Goal: Task Accomplishment & Management: Manage account settings

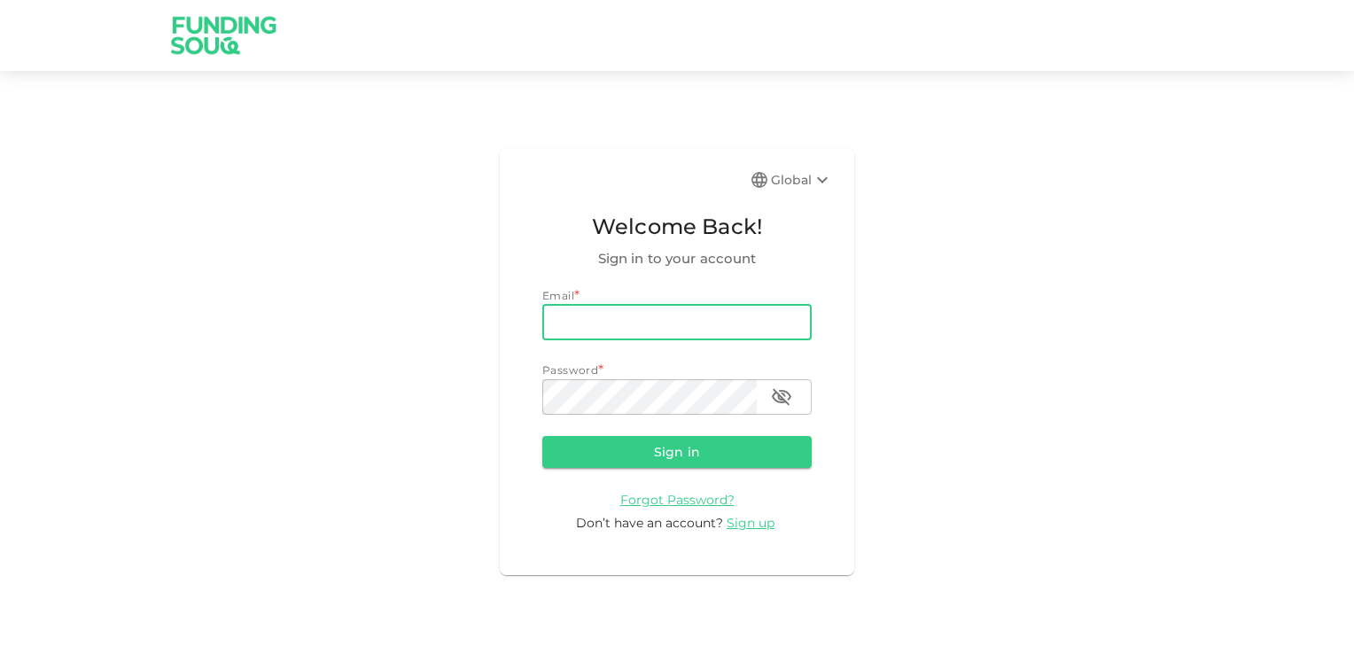
type input "[EMAIL_ADDRESS][DOMAIN_NAME]"
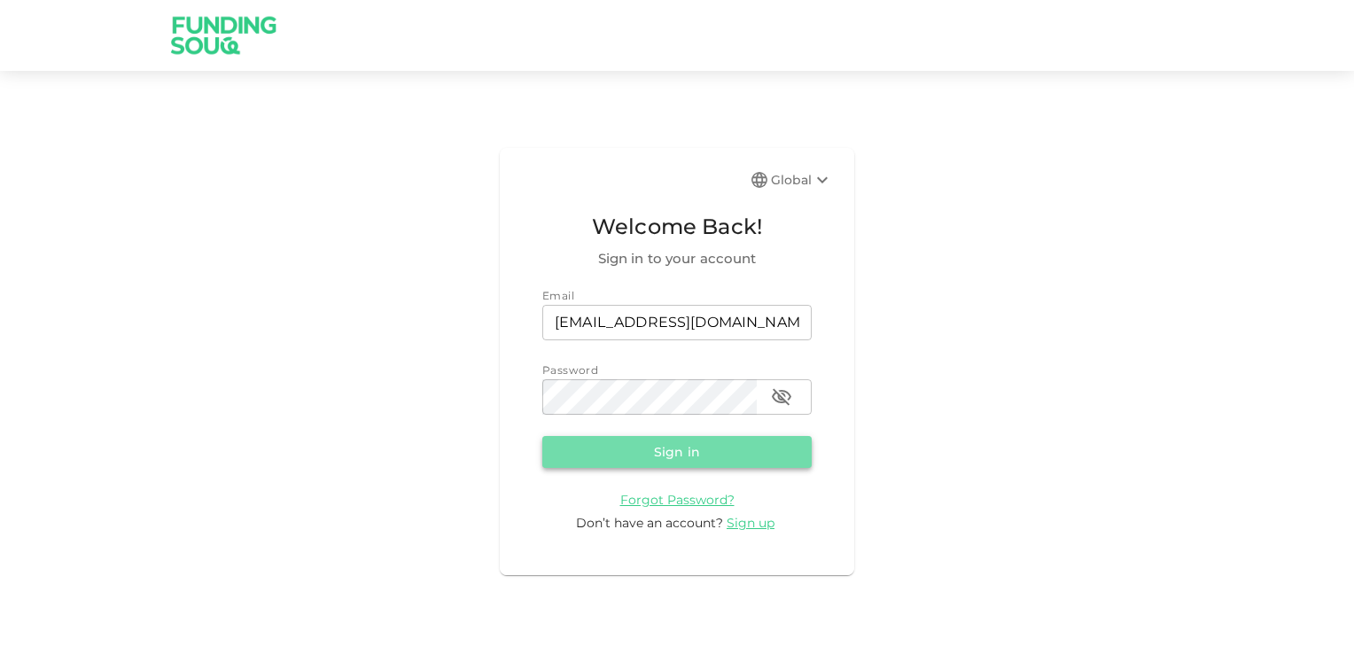
drag, startPoint x: 688, startPoint y: 452, endPoint x: 715, endPoint y: 443, distance: 28.9
click at [688, 452] on button "Sign in" at bounding box center [676, 452] width 269 height 32
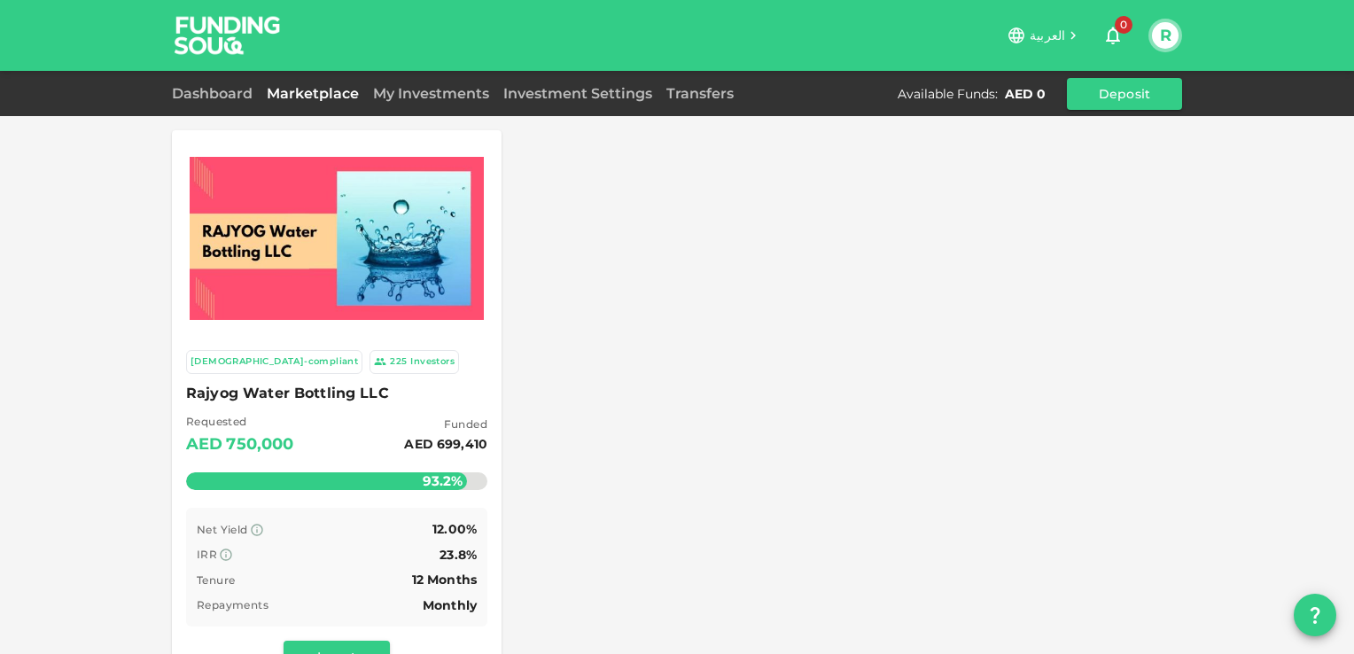
click at [431, 94] on link "My Investments" at bounding box center [431, 93] width 130 height 17
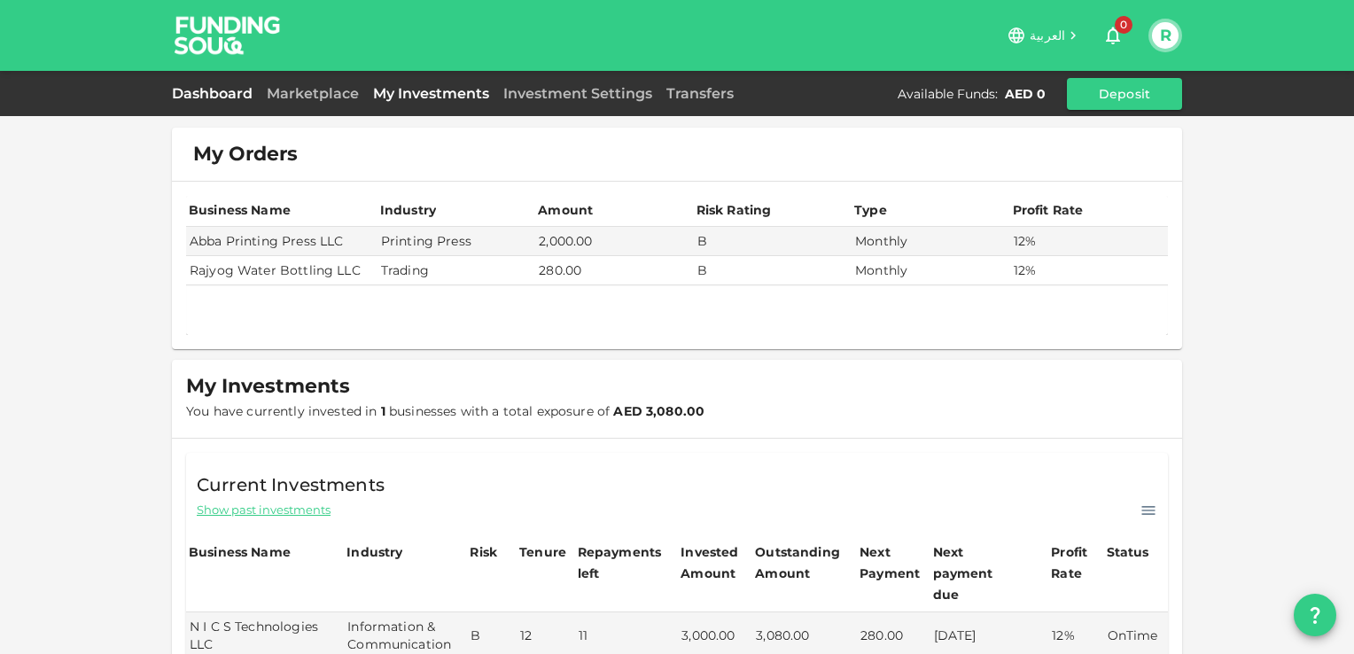
click at [224, 94] on link "Dashboard" at bounding box center [216, 93] width 88 height 17
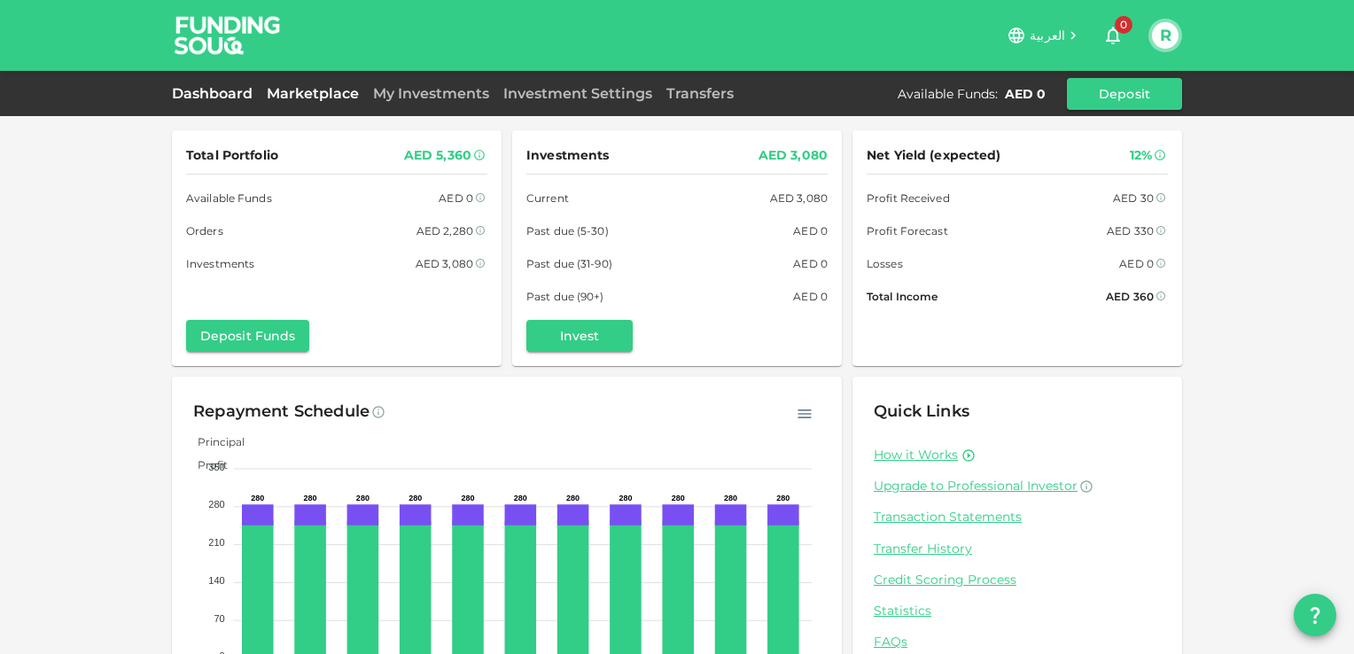
click at [284, 94] on link "Marketplace" at bounding box center [313, 93] width 106 height 17
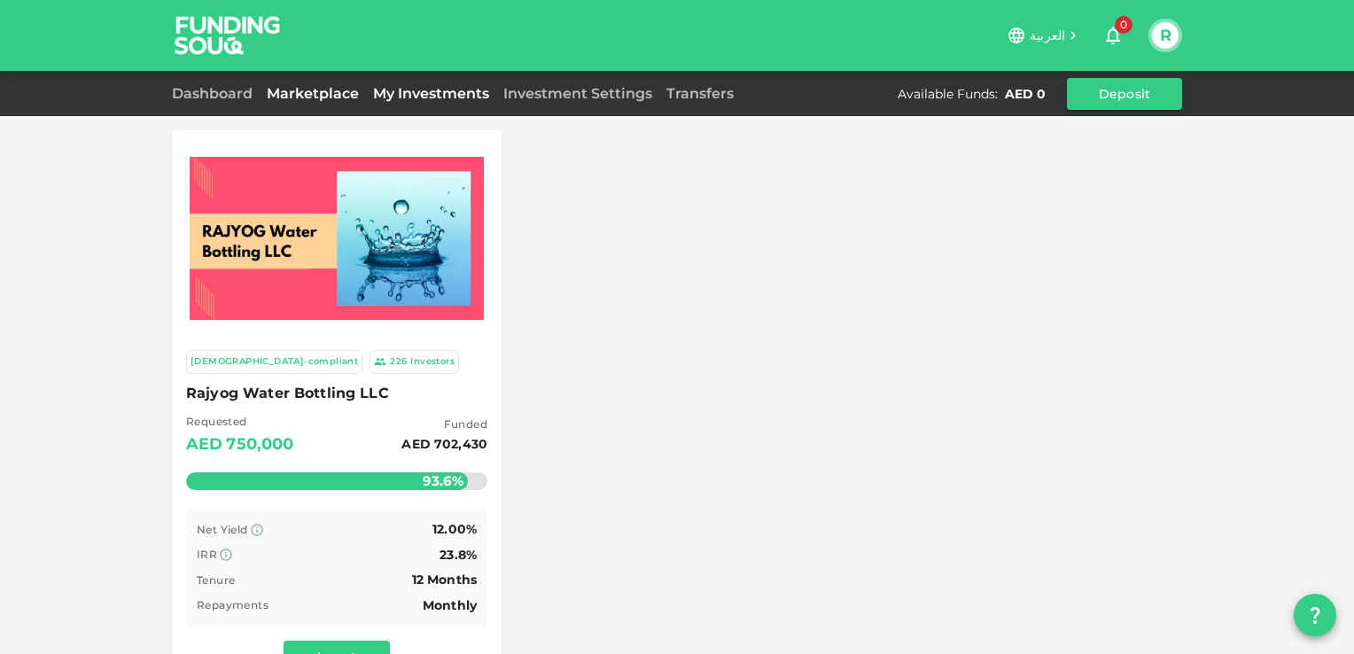
click at [426, 93] on link "My Investments" at bounding box center [431, 93] width 130 height 17
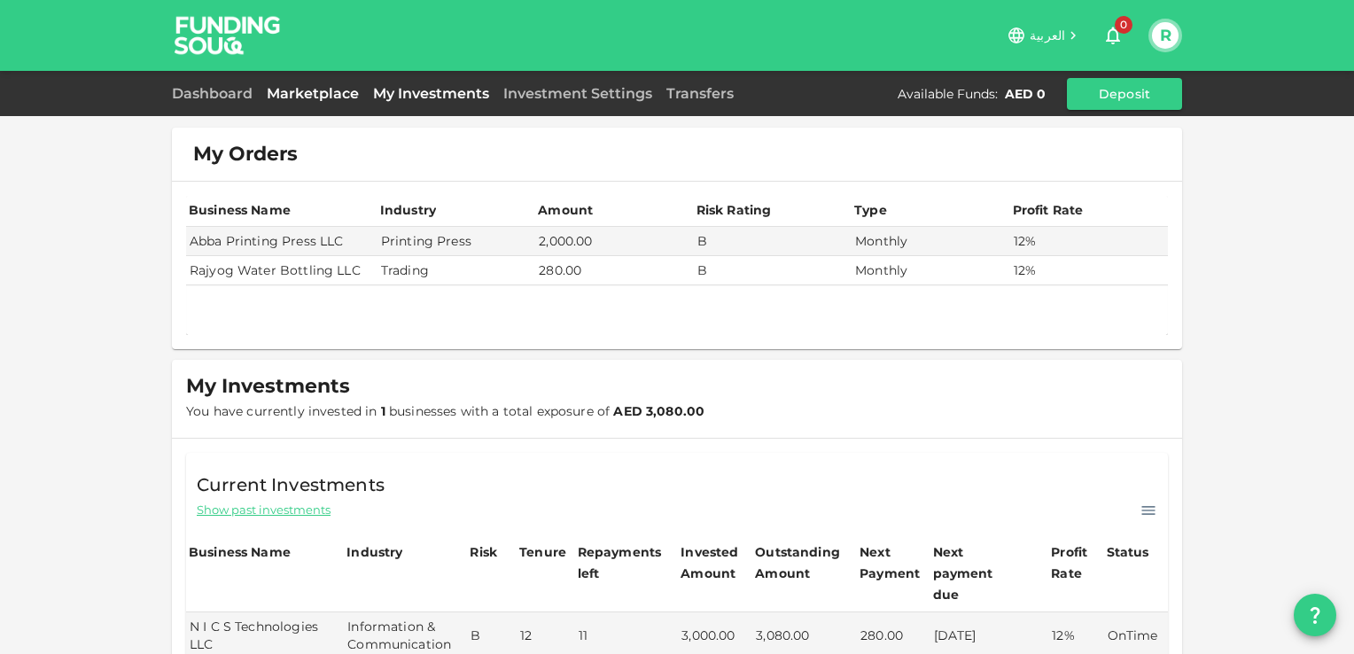
click at [319, 92] on link "Marketplace" at bounding box center [313, 93] width 106 height 17
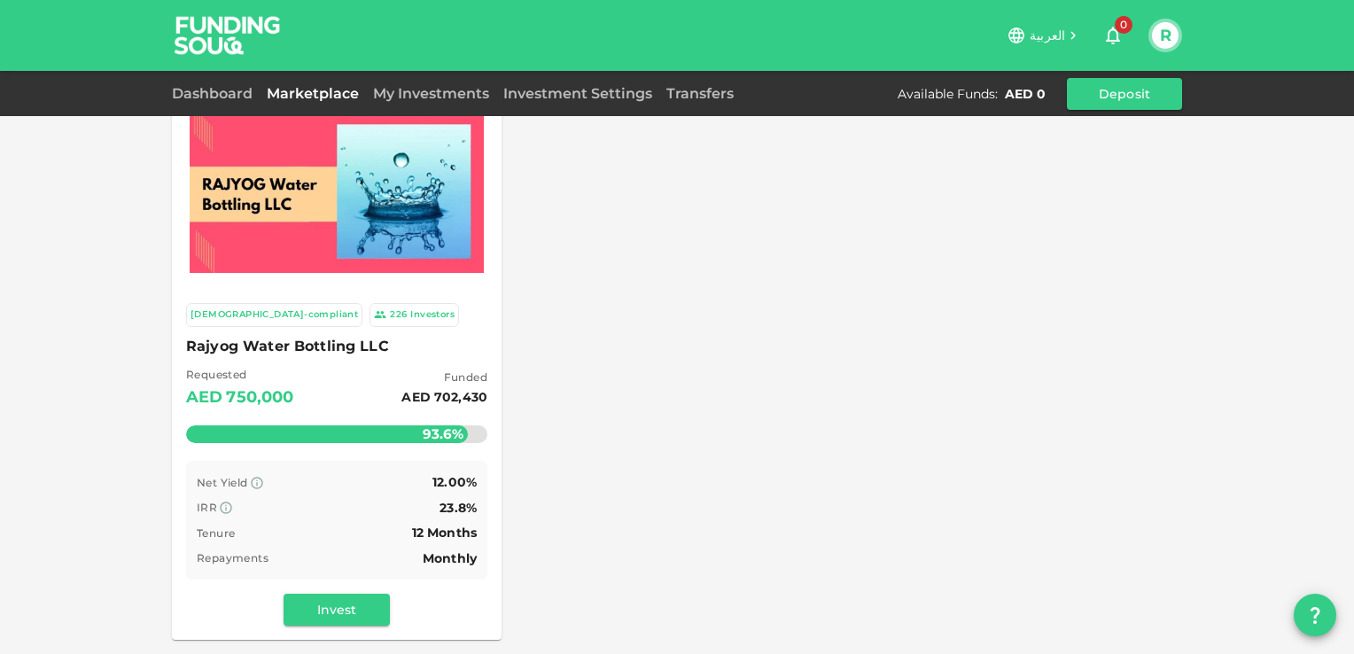
scroll to position [89, 0]
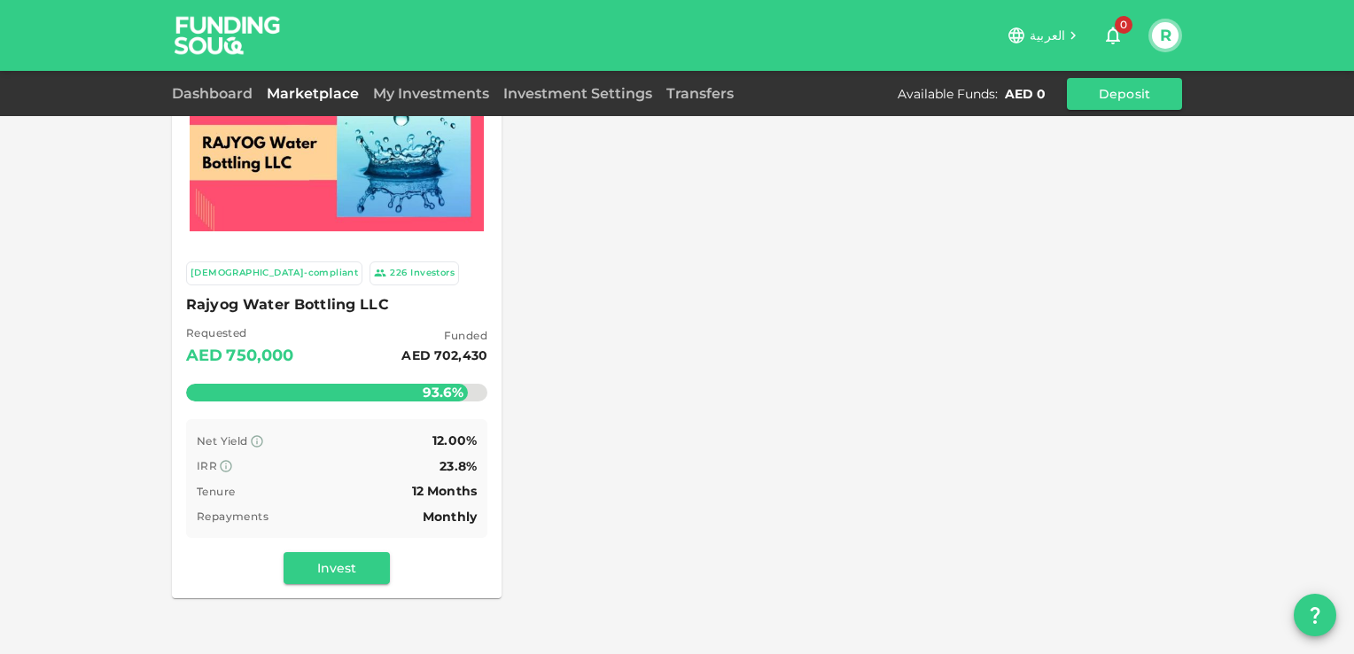
click at [410, 271] on div "Investors" at bounding box center [432, 273] width 44 height 15
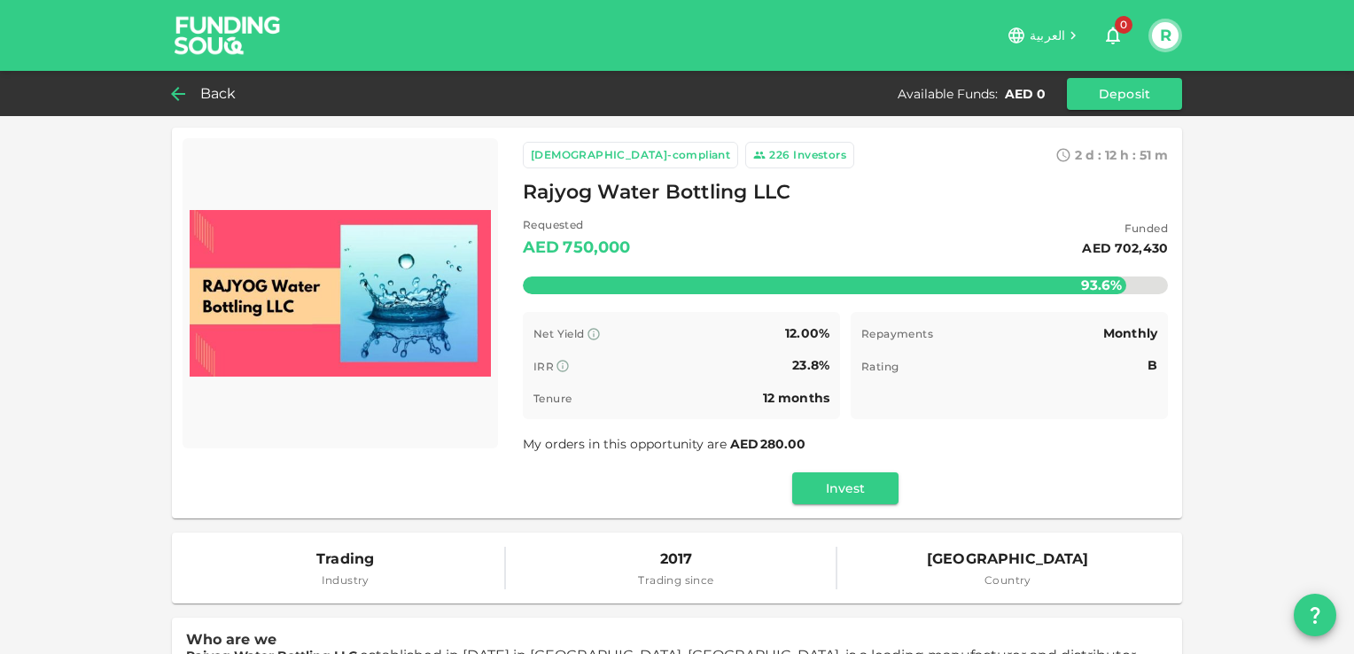
click at [216, 93] on span "Back" at bounding box center [218, 94] width 36 height 25
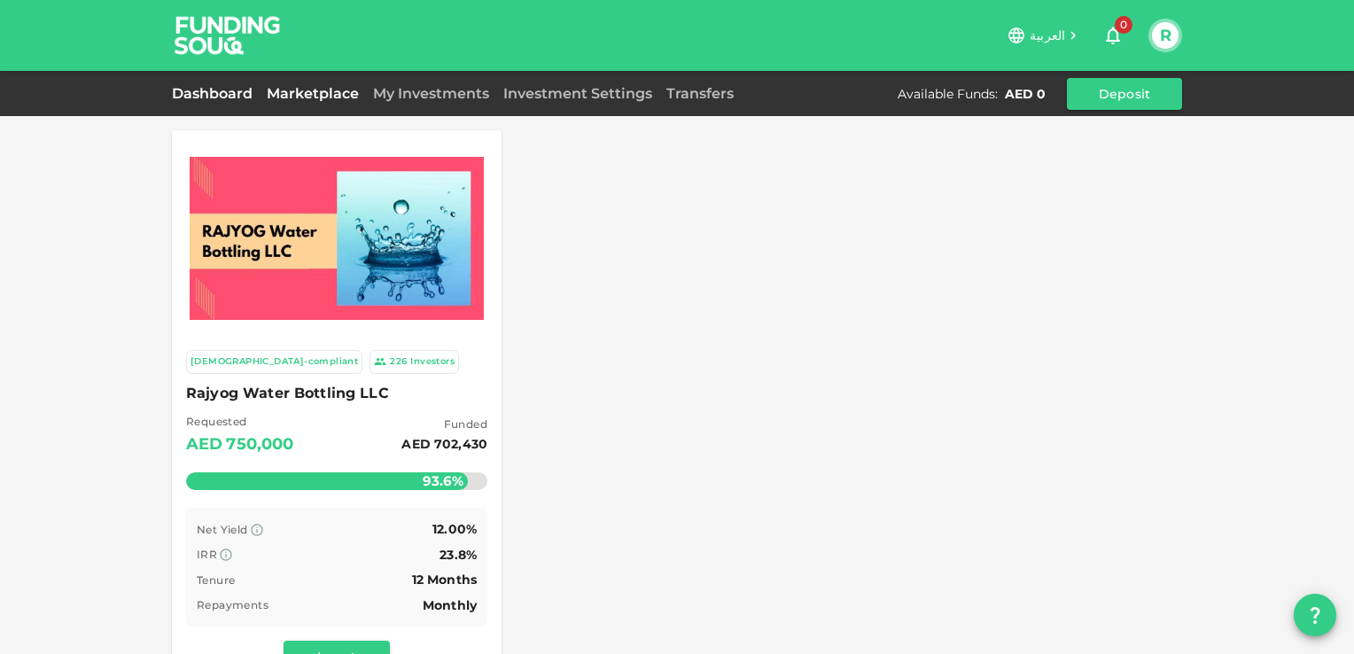
click at [209, 89] on link "Dashboard" at bounding box center [216, 93] width 88 height 17
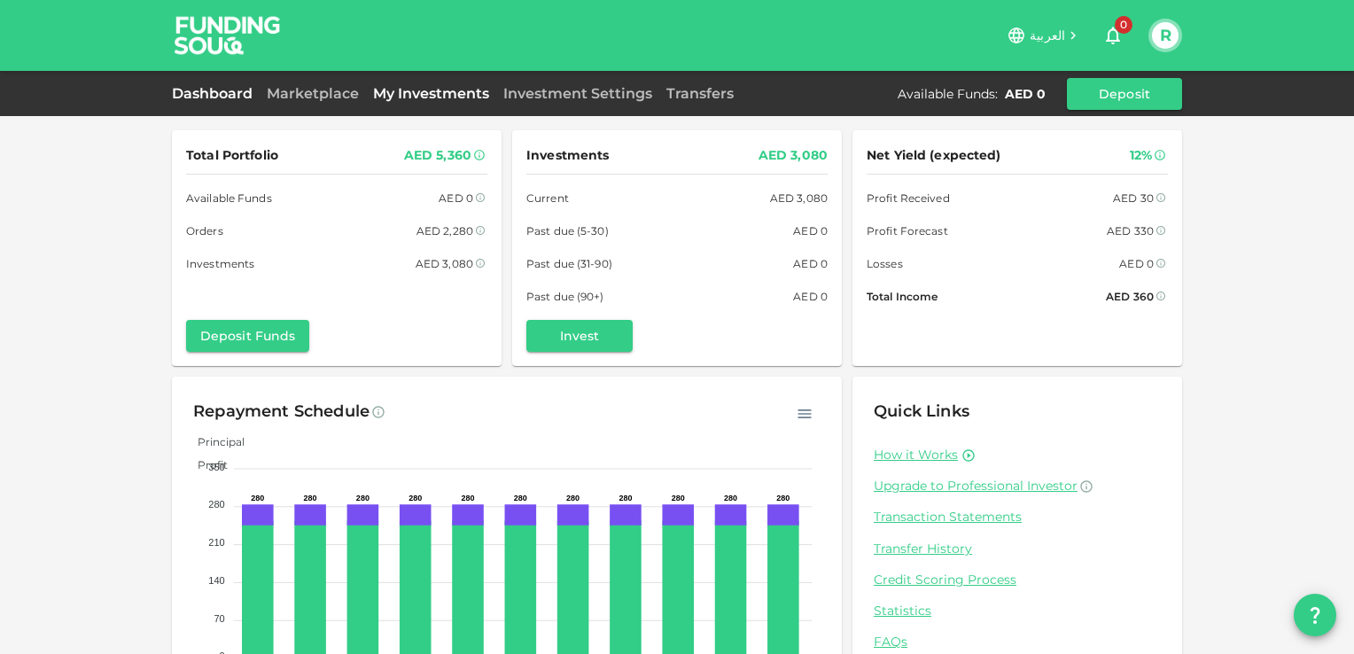
click at [415, 87] on link "My Investments" at bounding box center [431, 93] width 130 height 17
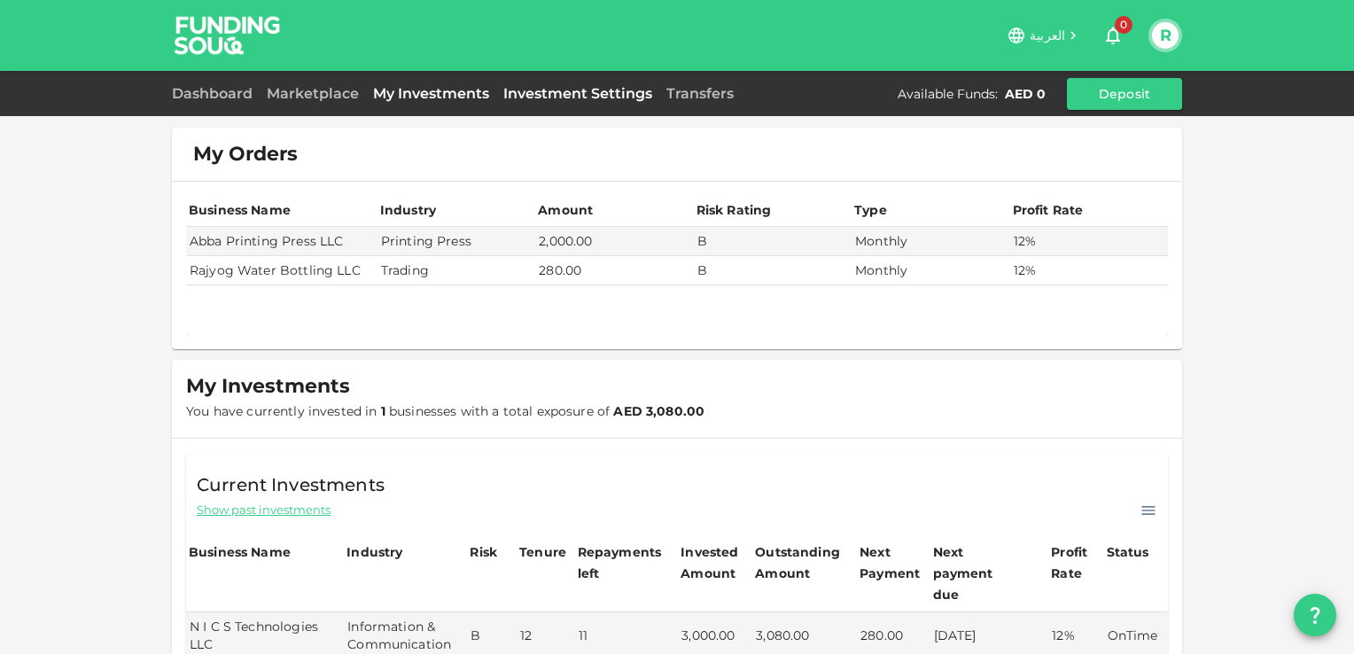
click at [591, 87] on link "Investment Settings" at bounding box center [577, 93] width 163 height 17
